Goal: Entertainment & Leisure: Consume media (video, audio)

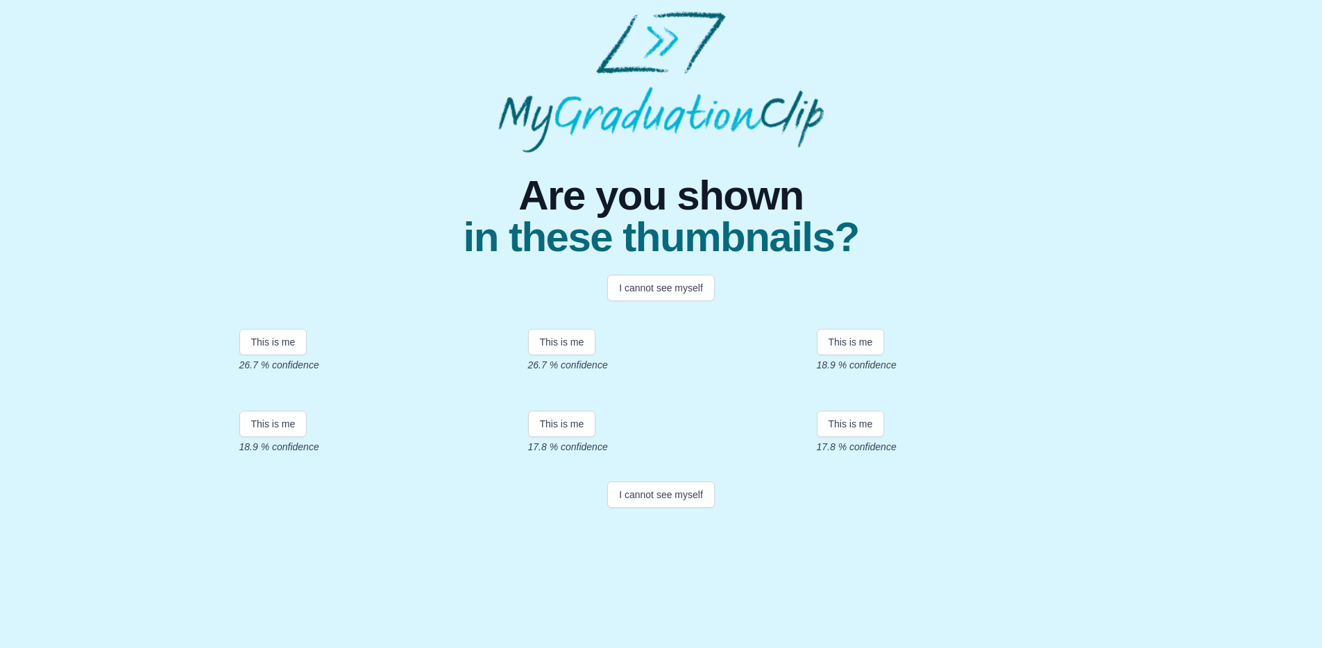
scroll to position [176, 0]
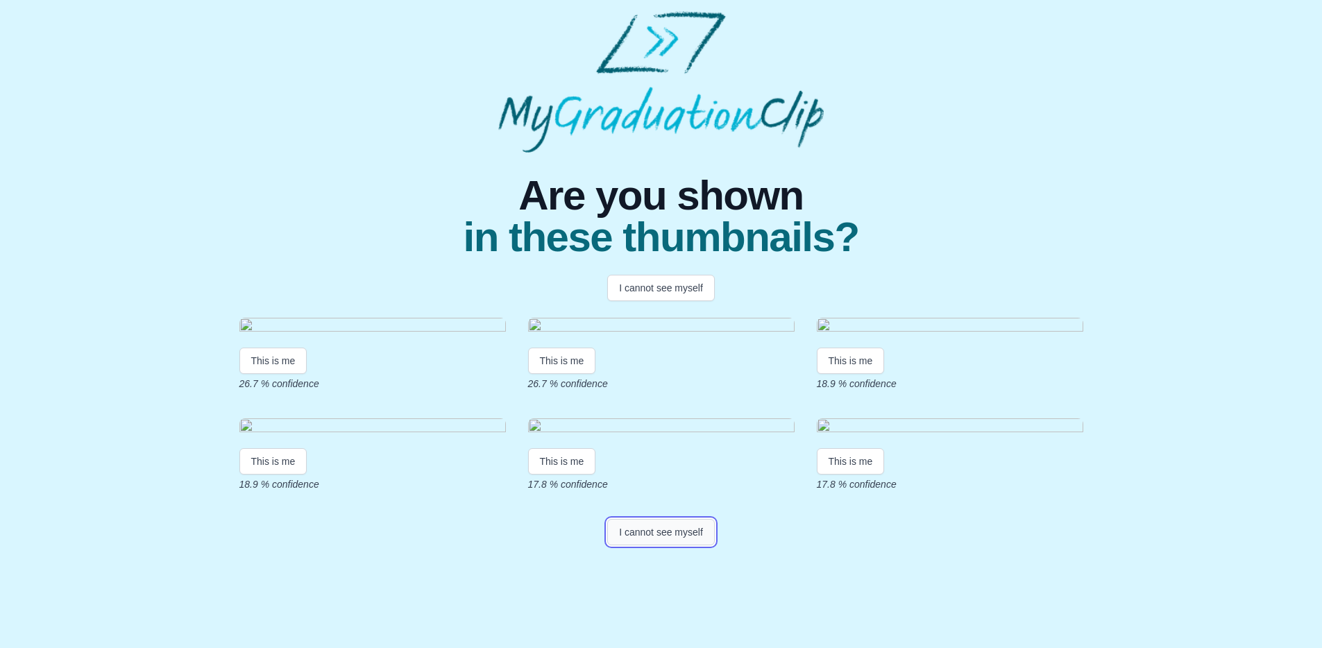
click at [650, 546] on button "I cannot see myself" at bounding box center [661, 532] width 108 height 26
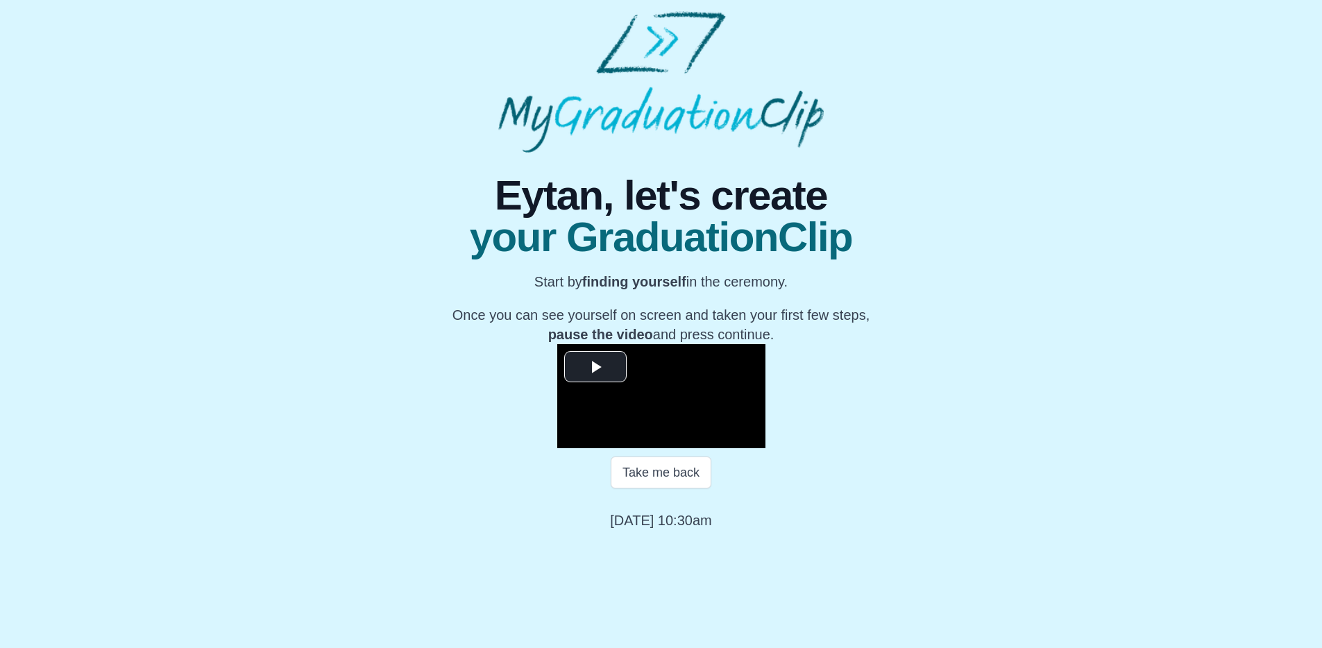
scroll to position [90, 0]
click at [596, 366] on span "Video Player" at bounding box center [596, 366] width 0 height 0
click at [557, 448] on video "Video Player" at bounding box center [661, 396] width 208 height 104
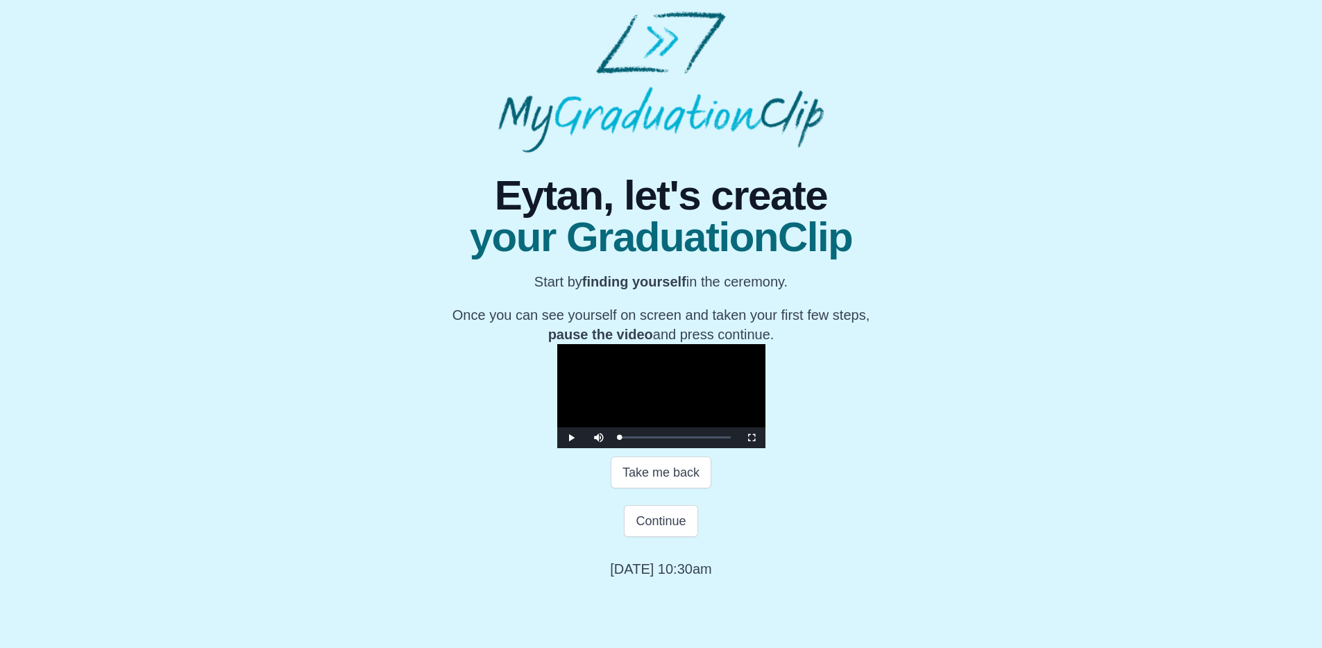
click at [557, 448] on video "Video Player" at bounding box center [661, 396] width 208 height 104
drag, startPoint x: 430, startPoint y: 576, endPoint x: 447, endPoint y: 575, distance: 17.4
click at [620, 439] on div "Loaded : 0% 0:02:51 0:02:51 Progress : 0%" at bounding box center [675, 437] width 111 height 3
click at [620, 439] on div "Loaded : 0% 0:04:58 0:02:52 Progress : 0%" at bounding box center [675, 437] width 111 height 3
drag, startPoint x: 462, startPoint y: 574, endPoint x: 479, endPoint y: 575, distance: 16.7
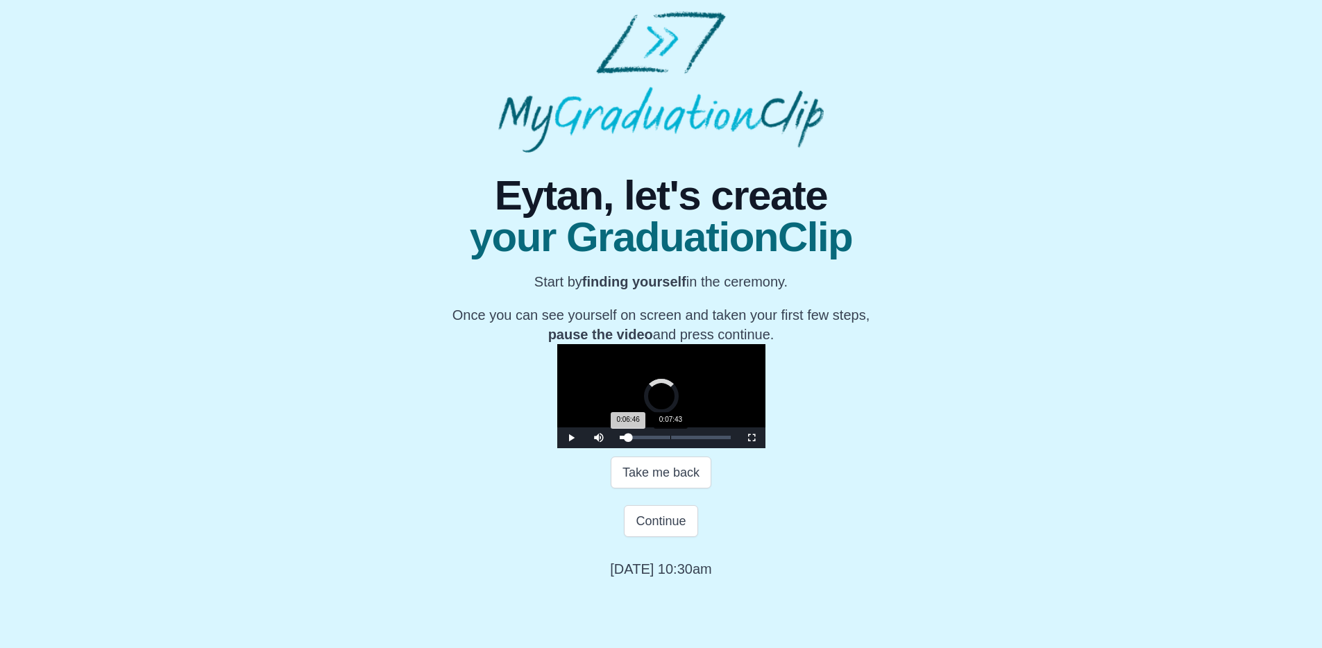
click at [620, 439] on div "Loaded : 0% 0:07:43 0:06:46 Progress : 0%" at bounding box center [675, 437] width 111 height 3
click at [613, 448] on div "Loaded : 0% 0:11:50 0:07:44 Progress : 0%" at bounding box center [675, 438] width 125 height 21
click at [613, 448] on div "Loaded : 0% 0:16:23 0:11:51 Progress : 0%" at bounding box center [675, 438] width 125 height 21
click at [620, 439] on div "Loaded : 0% 0:18:37 0:18:37 Progress : 0%" at bounding box center [675, 437] width 111 height 3
click at [757, 439] on div "0:20:56" at bounding box center [757, 437] width 1 height 3
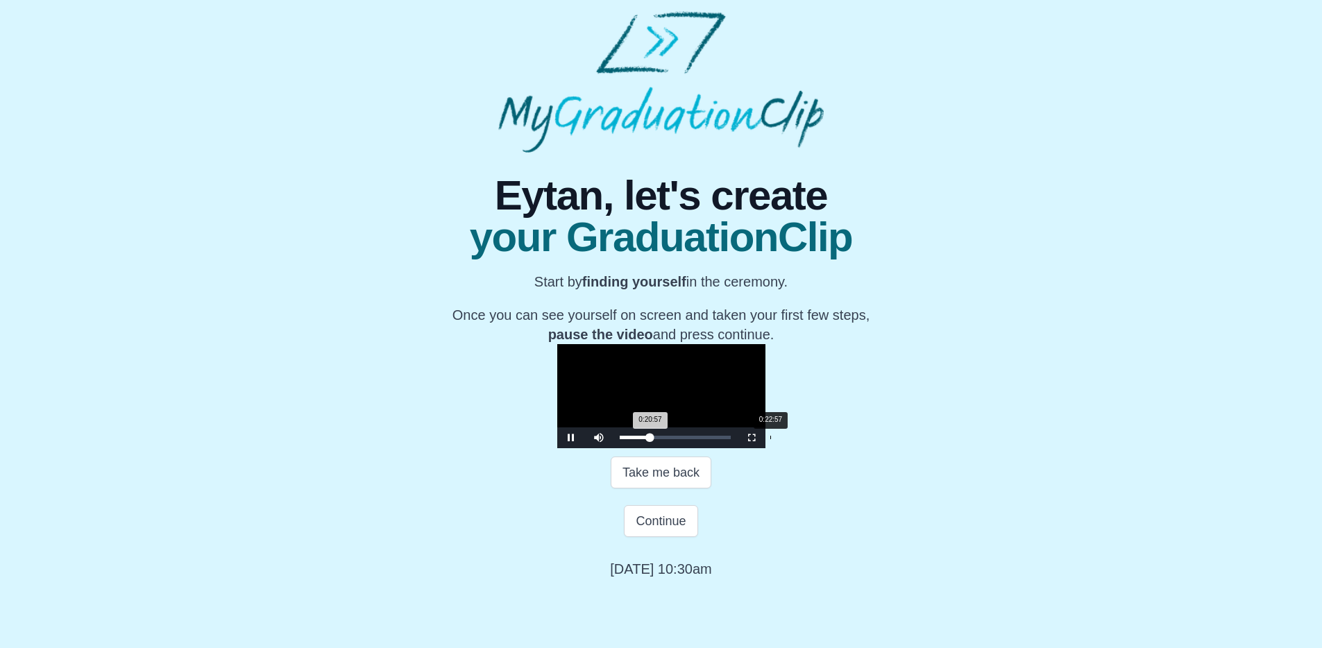
click at [620, 439] on div "Loaded : 0% 0:22:57 0:20:57 Progress : 0%" at bounding box center [675, 437] width 111 height 3
click at [613, 448] on div "Loaded : 0% 0:25:42 0:22:52 Progress : 0%" at bounding box center [675, 438] width 125 height 21
click at [623, 448] on div "Loaded : 0% 0:29:37 0:25:43 Progress : 0%" at bounding box center [675, 438] width 125 height 21
click at [752, 438] on span "Video Player" at bounding box center [752, 438] width 0 height 0
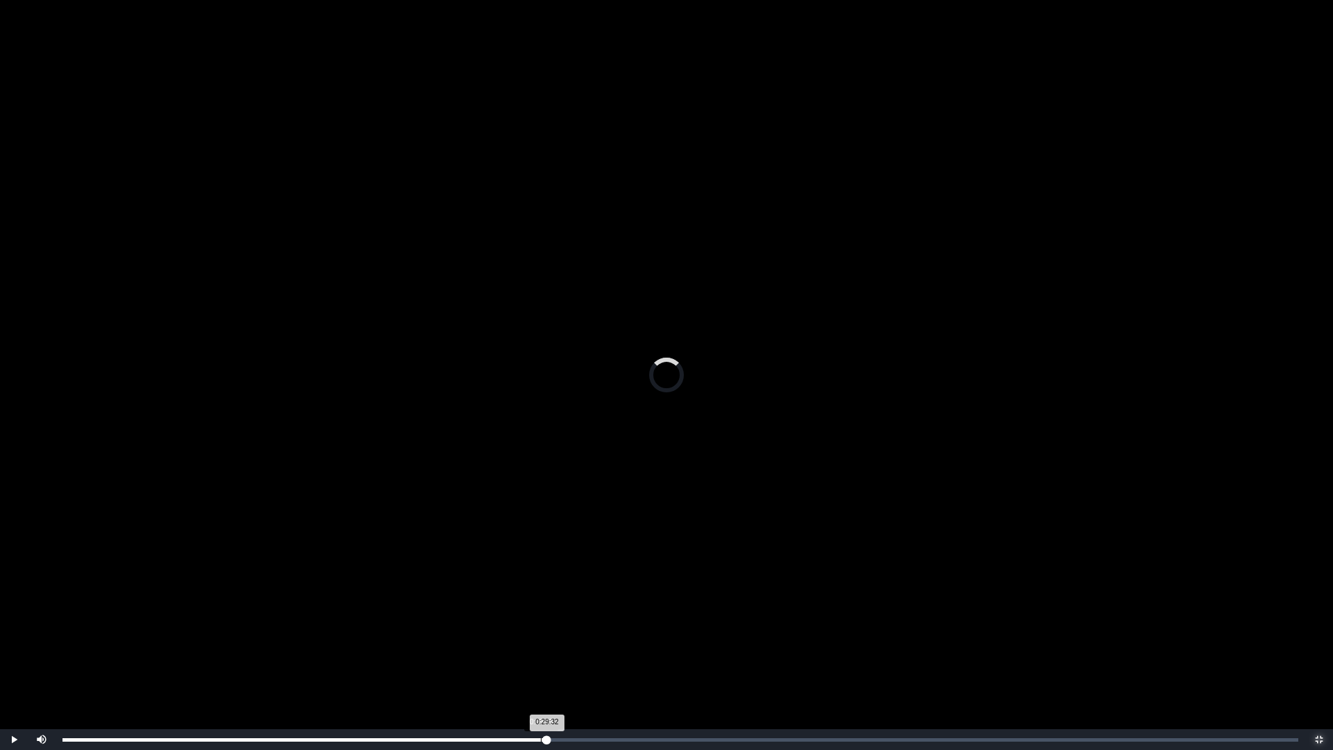
drag, startPoint x: 553, startPoint y: 740, endPoint x: 501, endPoint y: 731, distance: 52.8
click at [501, 648] on div "Loaded : 0% 0:29:09 0:29:32 Progress : 0%" at bounding box center [680, 739] width 1249 height 21
click at [353, 648] on div "Loaded : 0% 0:17:41 0:26:45 Progress : 0%" at bounding box center [680, 739] width 1249 height 21
drag, startPoint x: 353, startPoint y: 737, endPoint x: 321, endPoint y: 737, distance: 31.9
click at [321, 648] on div "0:16:42 Progress : 0%" at bounding box center [199, 739] width 274 height 3
